Goal: Task Accomplishment & Management: Use online tool/utility

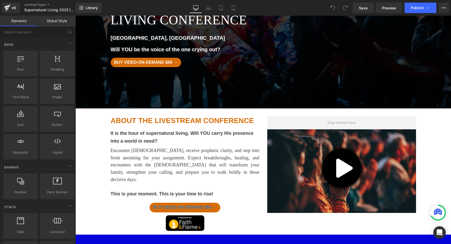
scroll to position [69, 0]
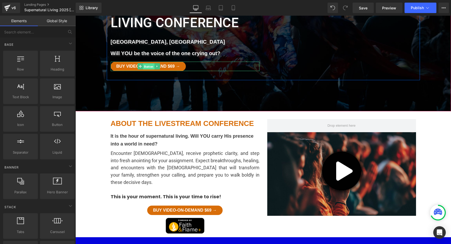
click at [149, 67] on span "Button" at bounding box center [148, 66] width 11 height 6
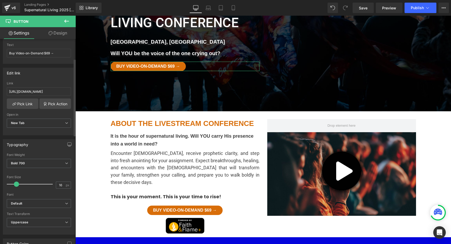
scroll to position [57, 0]
click at [38, 90] on input "[URL][DOMAIN_NAME]" at bounding box center [39, 90] width 64 height 9
click at [393, 7] on span "Preview" at bounding box center [389, 7] width 14 height 5
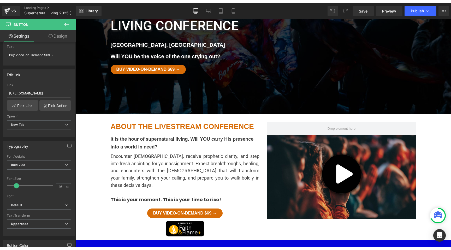
scroll to position [57, 0]
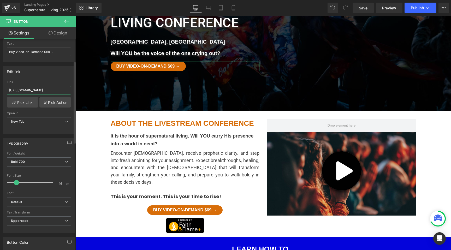
click at [27, 91] on input "[URL][DOMAIN_NAME]" at bounding box center [39, 90] width 64 height 9
click at [26, 91] on input "[URL][DOMAIN_NAME]" at bounding box center [39, 90] width 64 height 9
click at [23, 102] on link "Pick Link" at bounding box center [23, 102] width 32 height 10
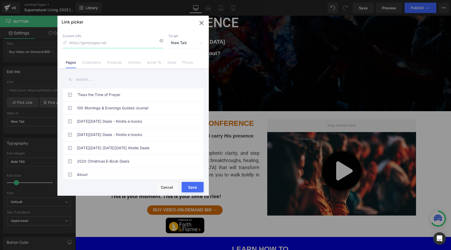
paste input "[URL][DOMAIN_NAME]"
type input "[URL][DOMAIN_NAME]"
click at [191, 187] on button "Save" at bounding box center [193, 187] width 22 height 10
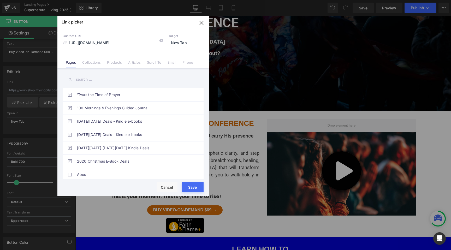
type input "[URL][DOMAIN_NAME]"
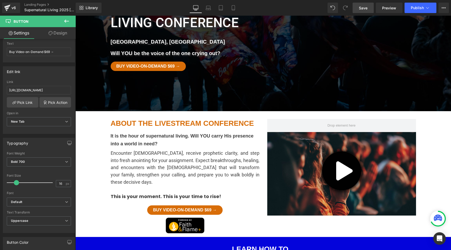
click at [363, 9] on span "Save" at bounding box center [363, 7] width 9 height 5
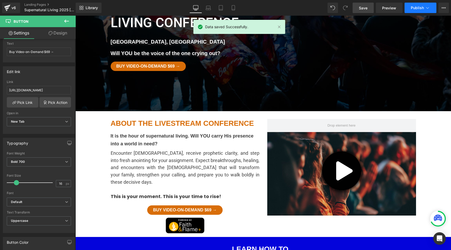
click at [415, 8] on span "Publish" at bounding box center [417, 8] width 13 height 4
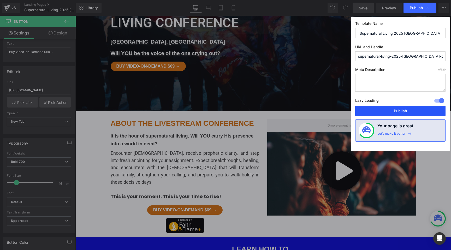
click at [397, 113] on button "Publish" at bounding box center [401, 111] width 90 height 10
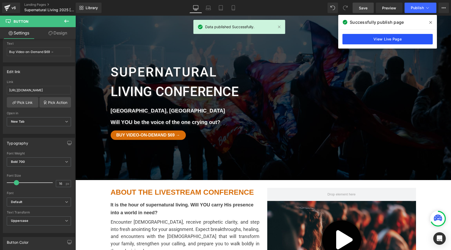
click at [399, 39] on link "View Live Page" at bounding box center [388, 39] width 90 height 10
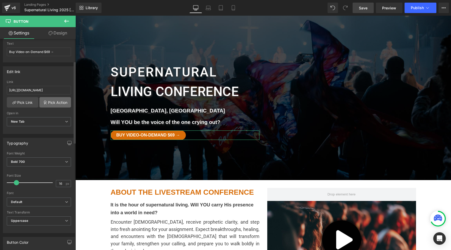
click at [53, 102] on link "Pick Action" at bounding box center [55, 102] width 32 height 10
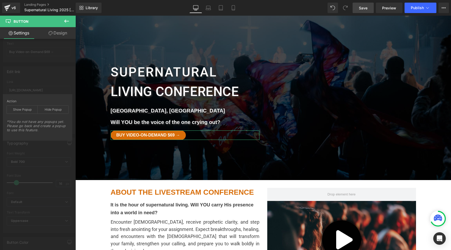
click at [43, 75] on div "Edit link [URL][DOMAIN_NAME] Link [URL][DOMAIN_NAME] Pick Link Pick Action Curr…" at bounding box center [39, 98] width 78 height 72
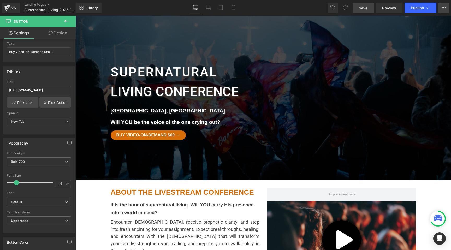
click at [446, 8] on icon at bounding box center [444, 8] width 4 height 4
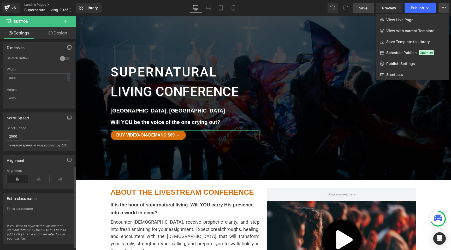
scroll to position [334, 0]
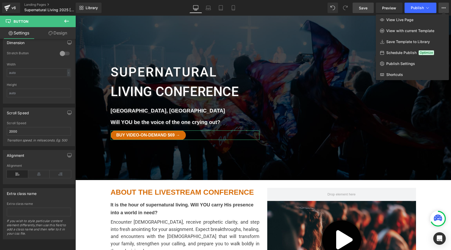
click at [56, 34] on link "Design" at bounding box center [58, 33] width 38 height 12
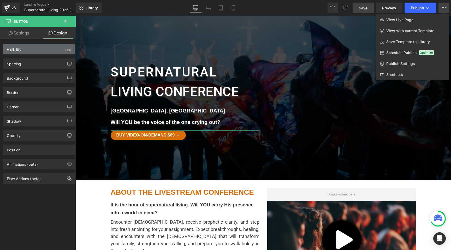
click at [33, 49] on div "Visibility (All)" at bounding box center [39, 49] width 72 height 10
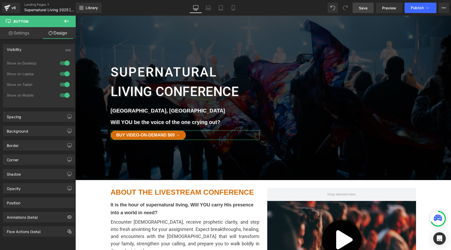
click at [29, 50] on div "Visibility (All)" at bounding box center [39, 49] width 72 height 10
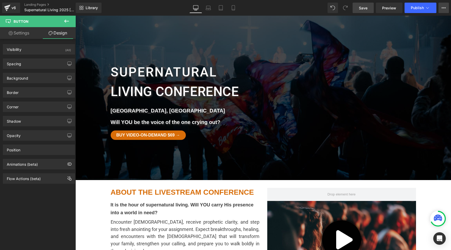
click at [444, 11] on button "View Live Page View with current Template Save Template to Library Schedule Pub…" at bounding box center [444, 8] width 10 height 10
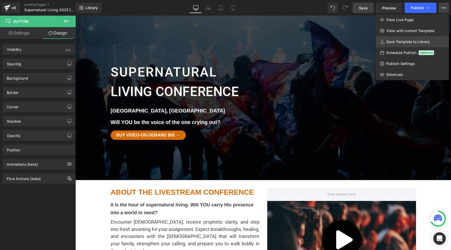
click at [400, 42] on span "Save Template to Library" at bounding box center [409, 41] width 44 height 5
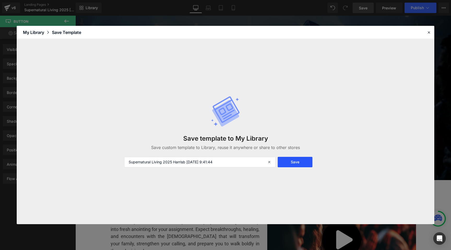
click at [300, 164] on button "Save" at bounding box center [295, 162] width 35 height 10
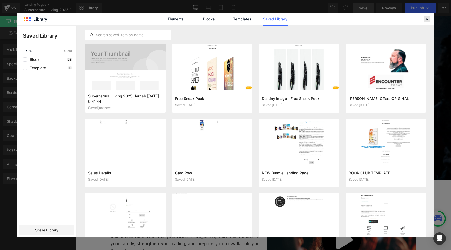
click at [428, 16] on div at bounding box center [427, 19] width 6 height 6
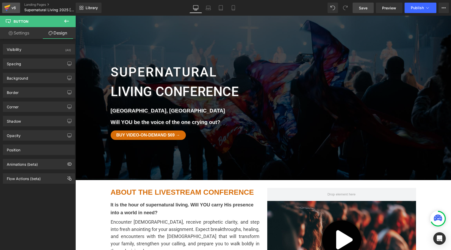
click at [11, 8] on div "v6" at bounding box center [13, 7] width 7 height 7
